Goal: Browse casually

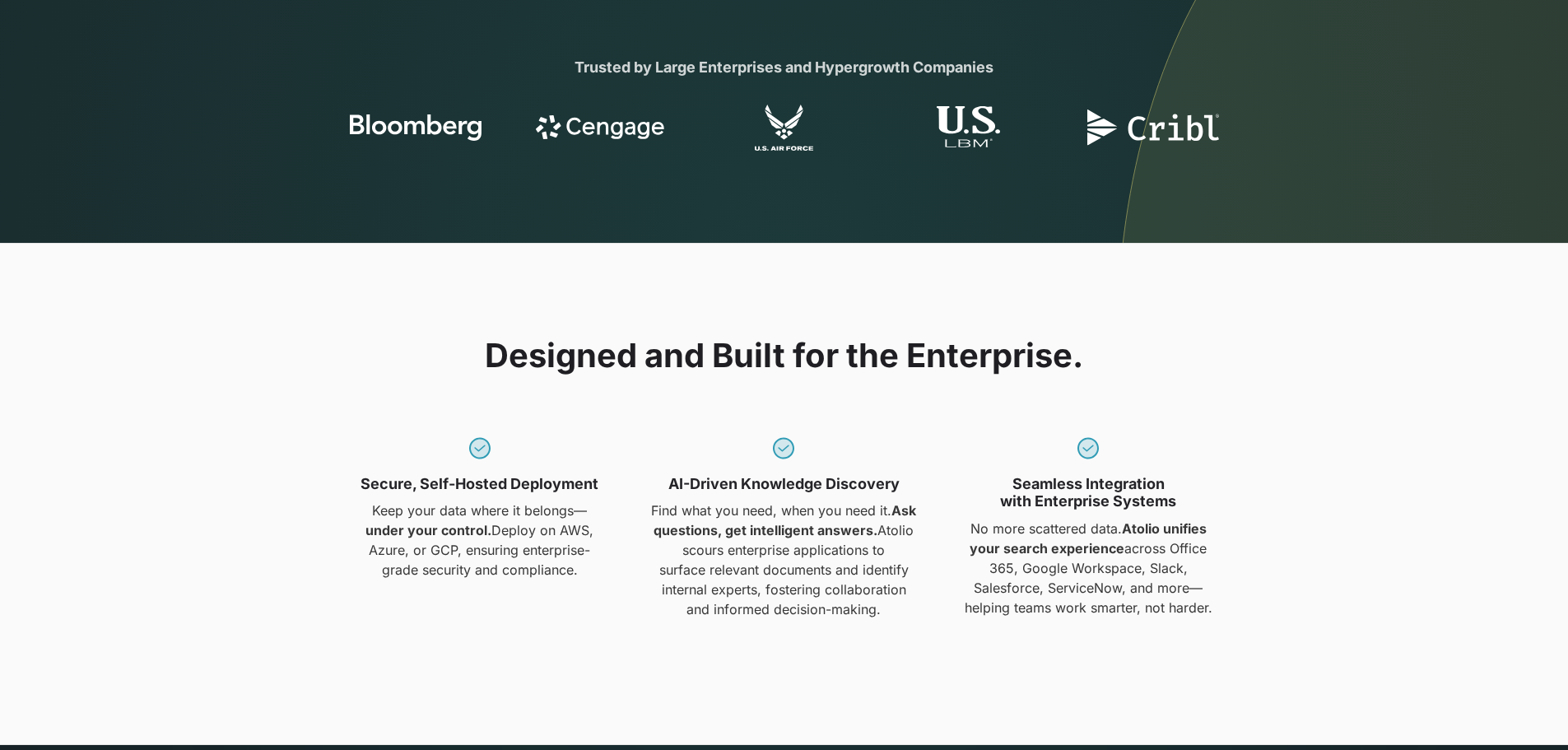
scroll to position [1070, 0]
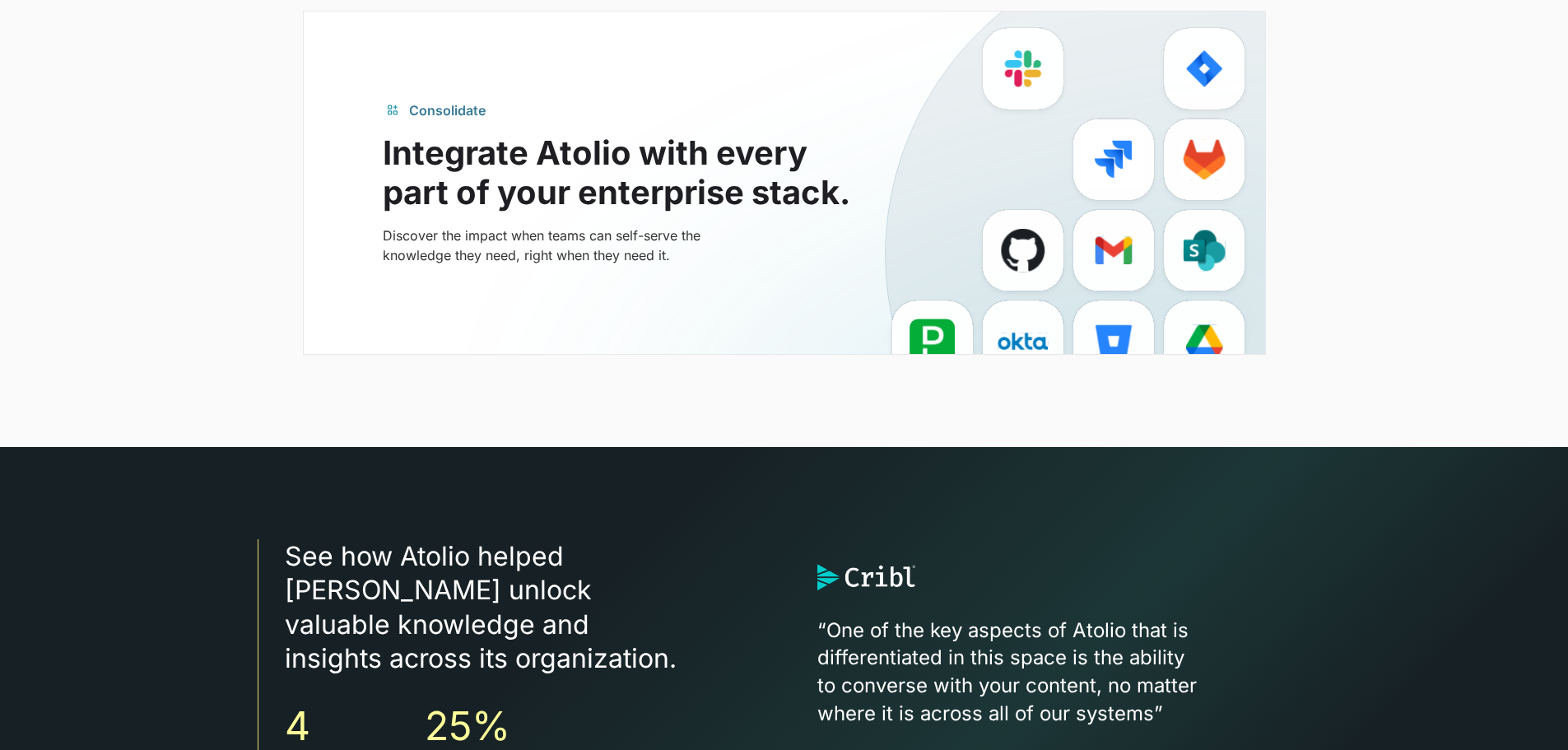
scroll to position [4116, 0]
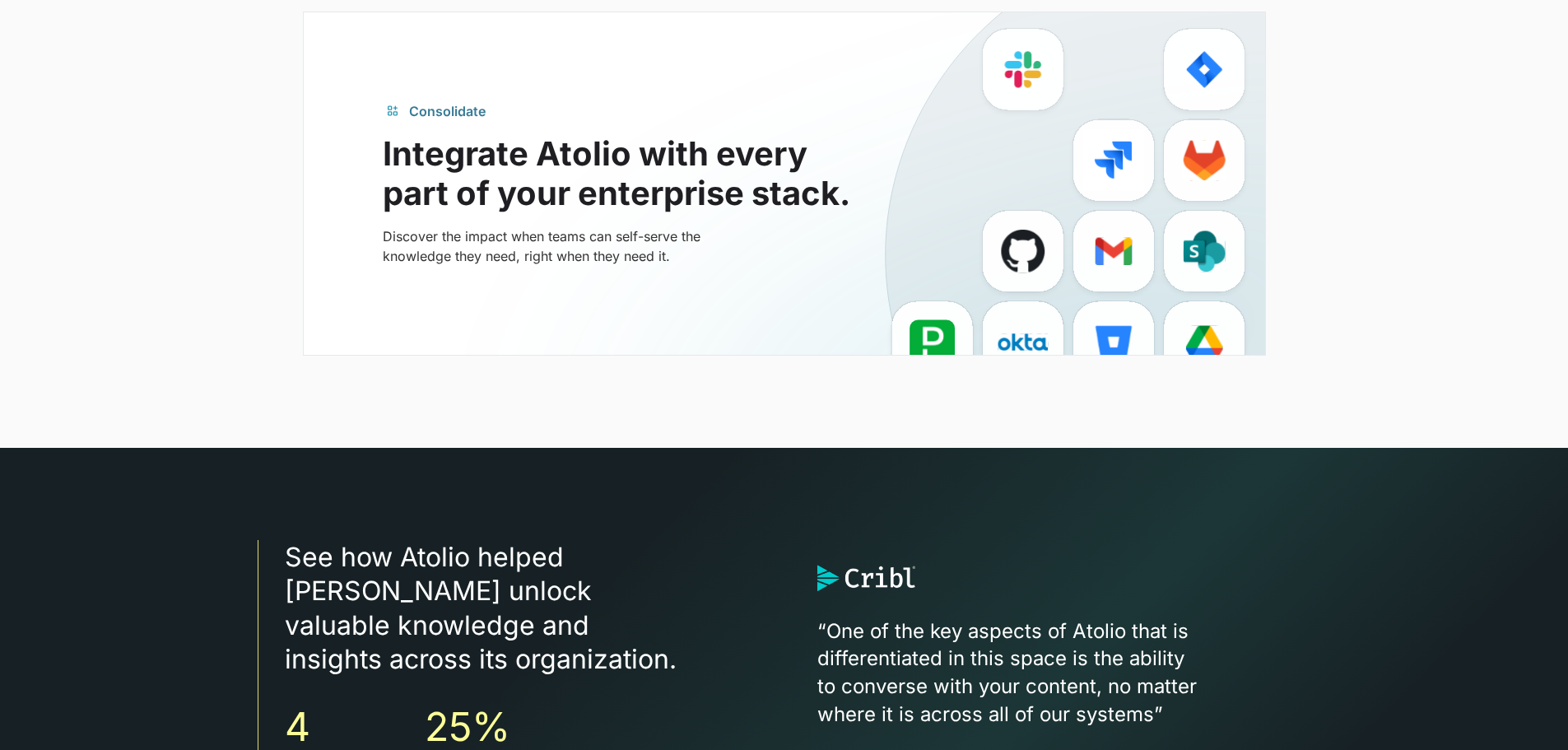
click at [848, 439] on section "Consolidate Integrate Atolio with every part of your enterprise stack. Discover…" at bounding box center [784, 196] width 1568 height 502
